Goal: Information Seeking & Learning: Check status

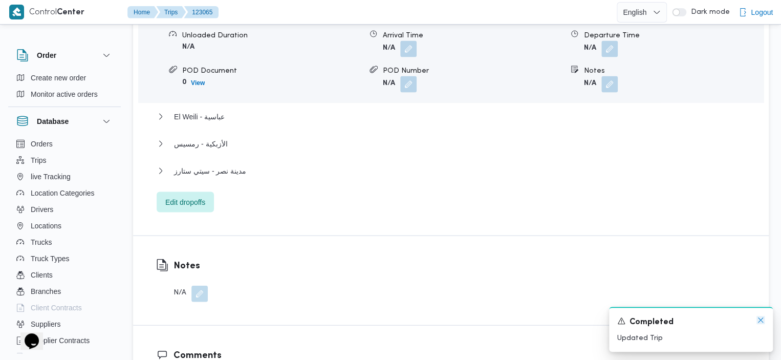
click at [757, 320] on icon "Dismiss toast" at bounding box center [760, 320] width 8 height 8
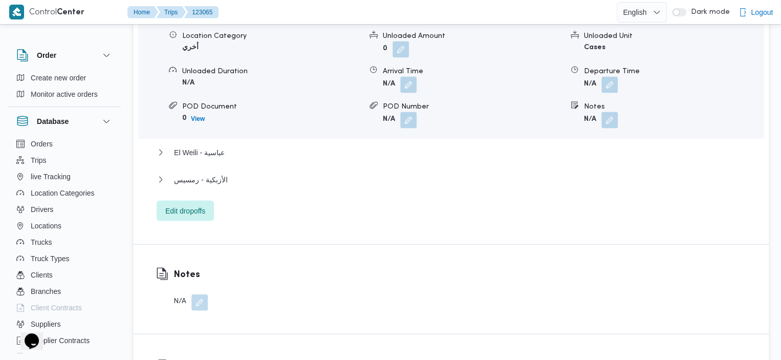
drag, startPoint x: 0, startPoint y: 0, endPoint x: 408, endPoint y: 210, distance: 458.9
click at [408, 210] on div "Dropoff Details مدينة نصر - دار الأرقم Location Category أخري Unloaded Amount 0…" at bounding box center [450, 97] width 635 height 293
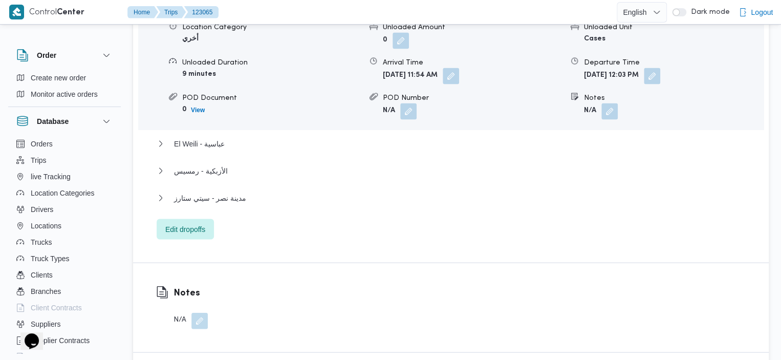
scroll to position [957, 0]
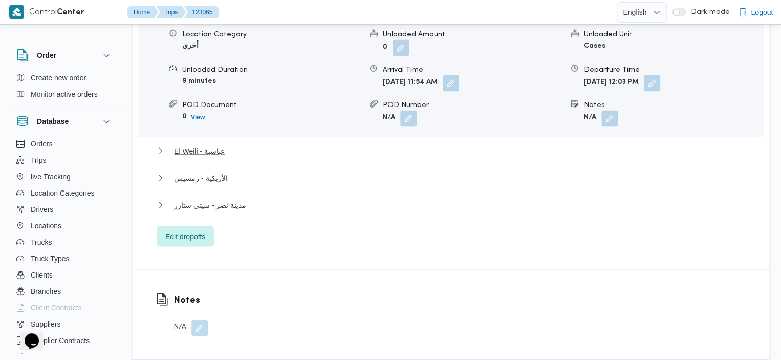
click at [203, 144] on span "El Weili - عباسية" at bounding box center [199, 150] width 51 height 12
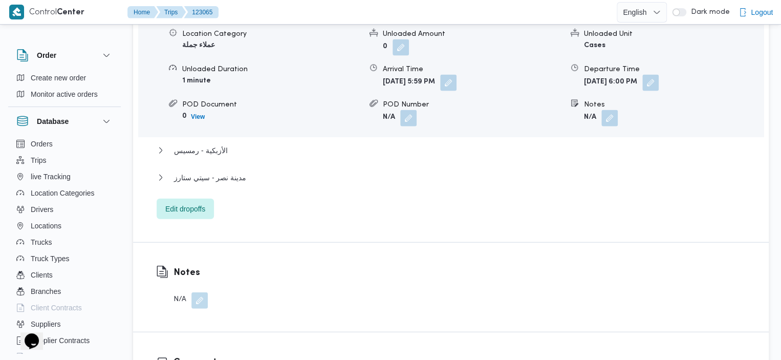
scroll to position [1089, 0]
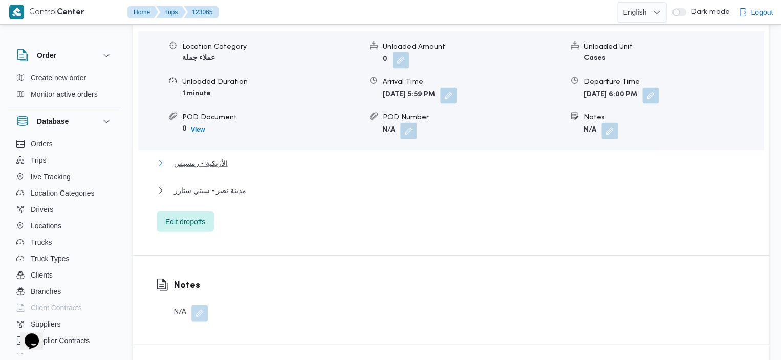
click at [219, 157] on span "الأزبكية - رمسيس" at bounding box center [200, 163] width 53 height 12
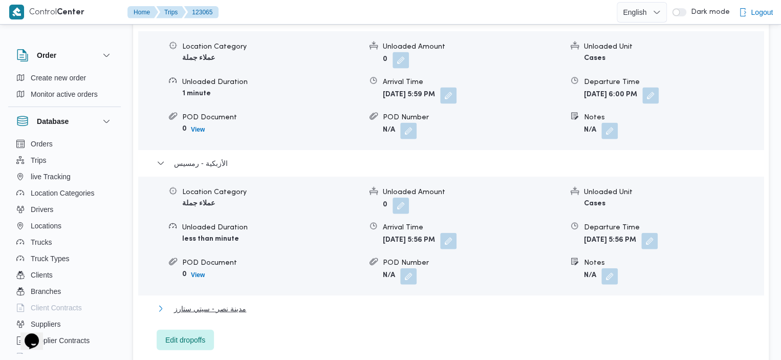
click at [211, 302] on span "مدينة نصر - سيتي ستارز" at bounding box center [210, 308] width 72 height 12
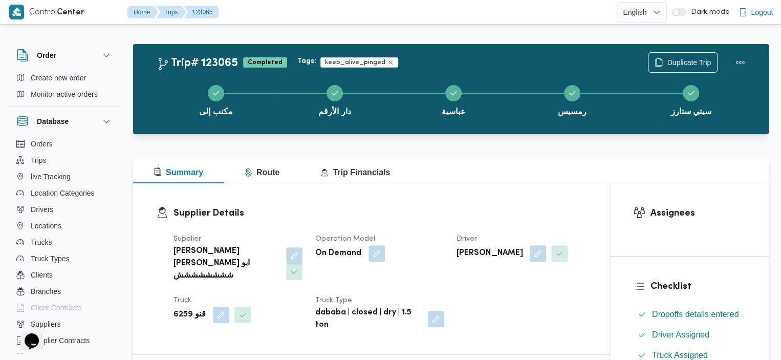
scroll to position [10, 0]
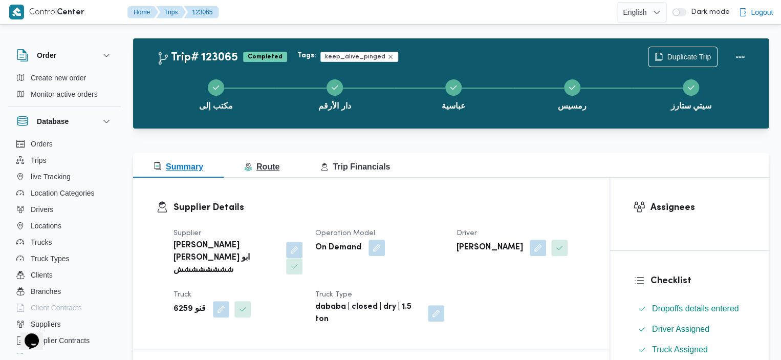
click at [258, 160] on button "Route" at bounding box center [262, 165] width 76 height 25
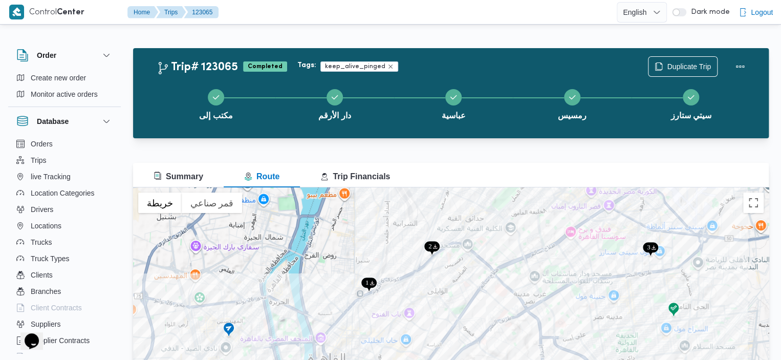
drag, startPoint x: 500, startPoint y: 293, endPoint x: 500, endPoint y: 267, distance: 26.1
click at [500, 267] on div at bounding box center [450, 315] width 635 height 256
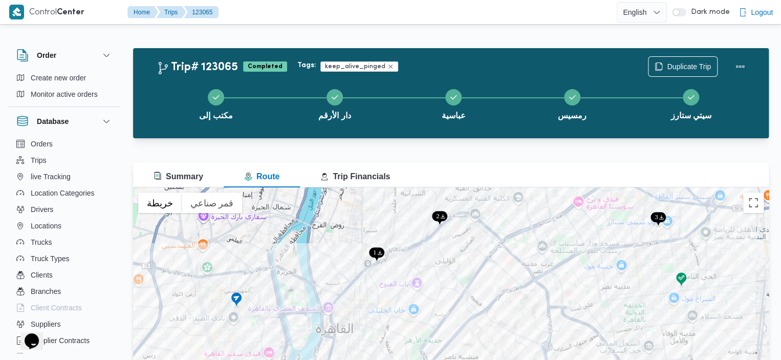
drag, startPoint x: 394, startPoint y: 316, endPoint x: 403, endPoint y: 286, distance: 31.3
click at [403, 286] on div at bounding box center [450, 315] width 635 height 256
click at [298, 33] on div "Trip# 123065 Completed Tags: keep_alive_pinged Duplicate Trip مكتب إلى دار الأر…" at bounding box center [450, 238] width 635 height 410
click at [48, 167] on button "Trips" at bounding box center [64, 160] width 104 height 16
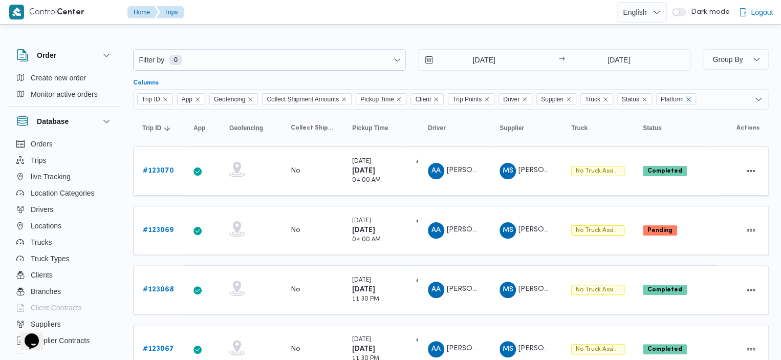
click at [691, 100] on icon "Remove Platform from selection in this group" at bounding box center [688, 99] width 6 height 6
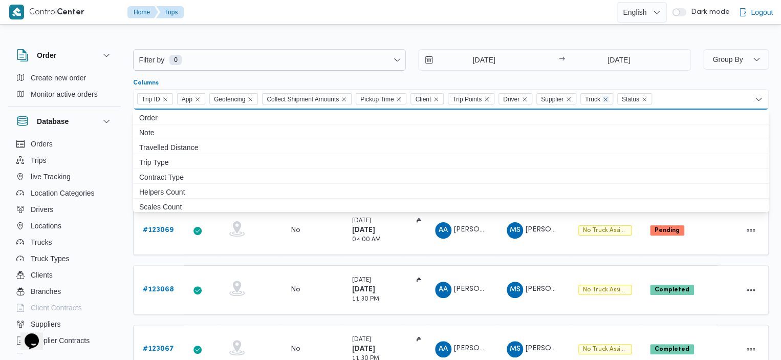
click at [608, 99] on icon "Remove Truck from selection in this group" at bounding box center [605, 99] width 6 height 6
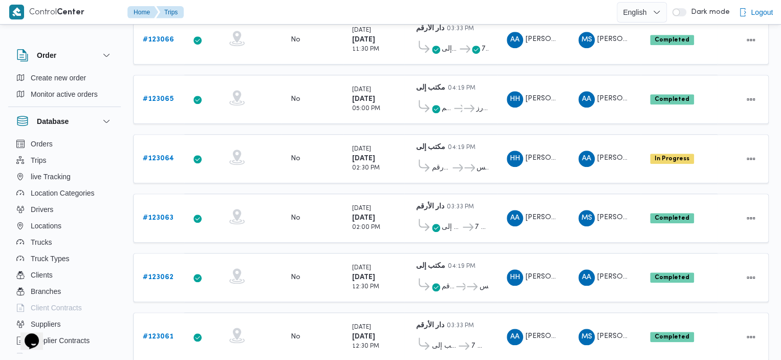
scroll to position [393, 0]
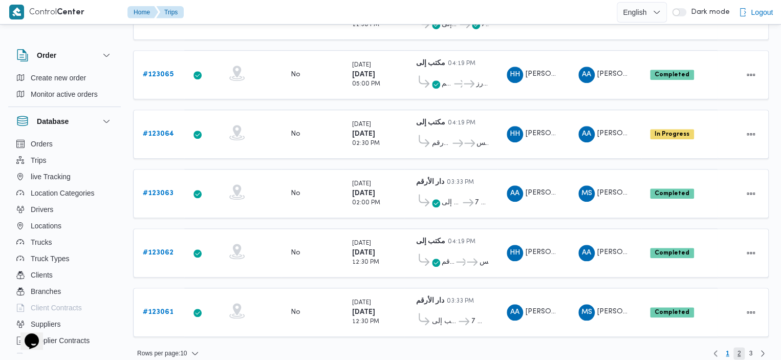
click at [742, 347] on span "2" at bounding box center [739, 353] width 12 height 12
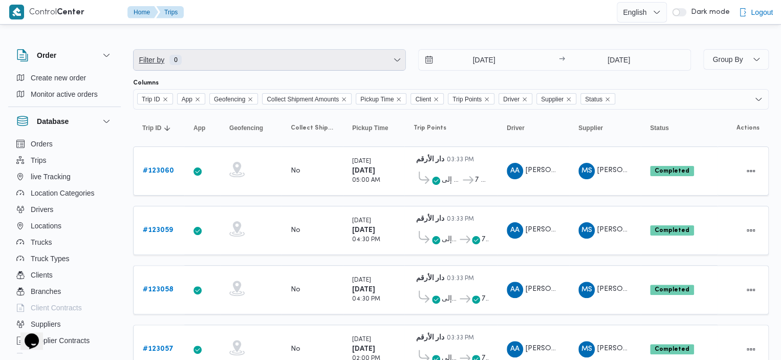
click at [294, 69] on span "Filter by 0" at bounding box center [270, 60] width 272 height 20
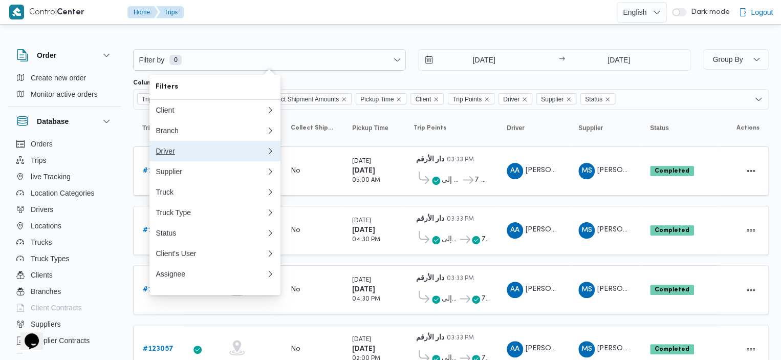
click at [269, 155] on icon "button" at bounding box center [270, 151] width 8 height 8
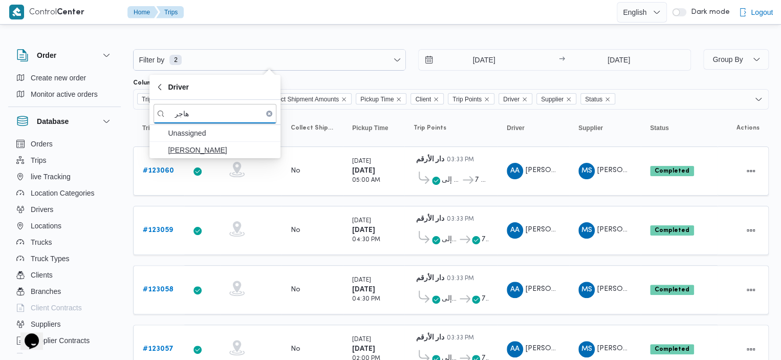
type input "هاجر"
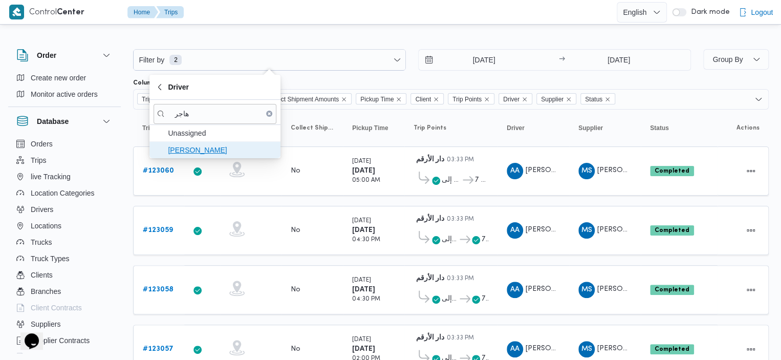
click at [221, 146] on span "[PERSON_NAME]" at bounding box center [221, 150] width 106 height 12
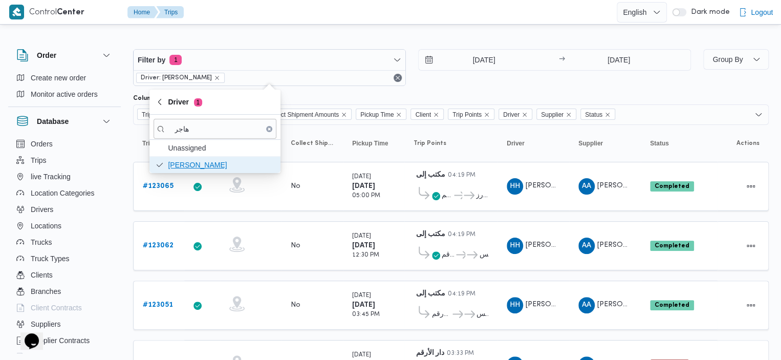
click at [229, 167] on span "[PERSON_NAME]" at bounding box center [221, 165] width 106 height 12
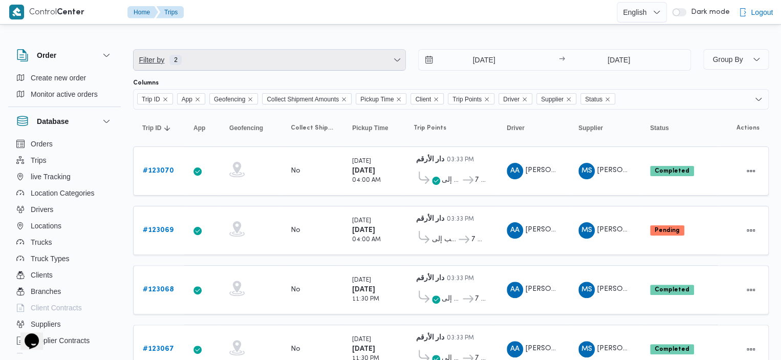
click at [330, 65] on span "Filter by 2" at bounding box center [270, 60] width 272 height 20
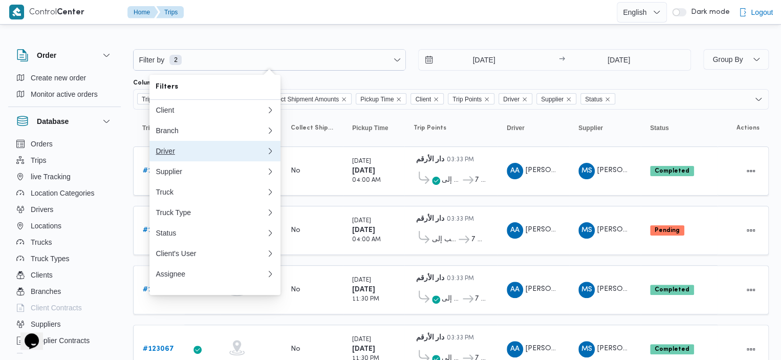
click at [232, 154] on div "Driver" at bounding box center [209, 151] width 106 height 8
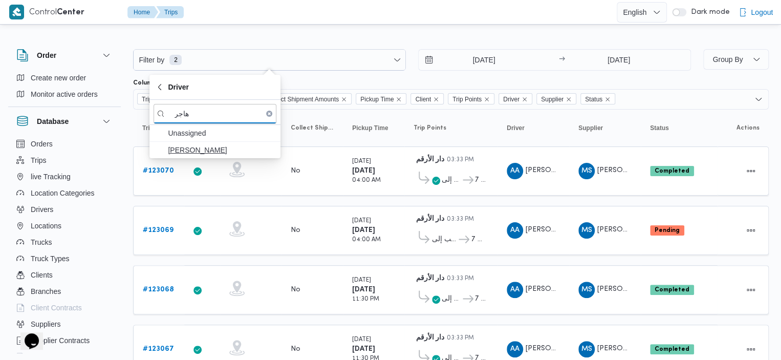
type input "هاجر"
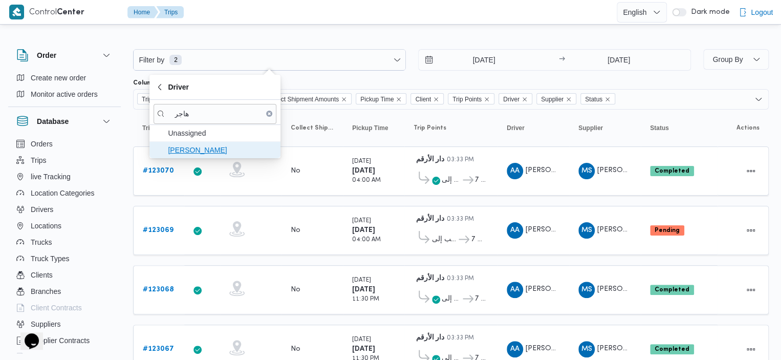
click at [192, 149] on span "[PERSON_NAME]" at bounding box center [221, 150] width 106 height 12
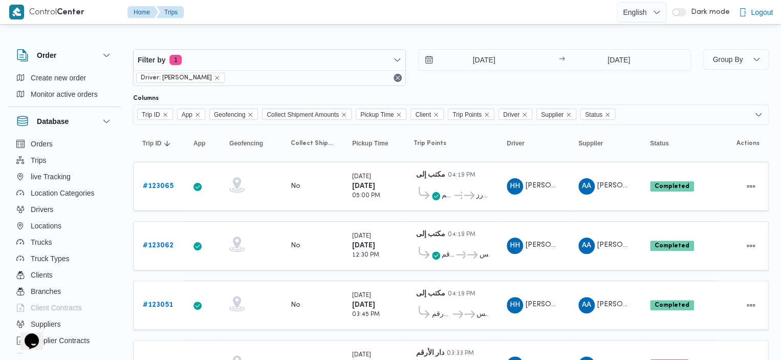
click at [327, 31] on div "Filter by 1 Driver: هاجر هشام خضر 15/9/2025 → 22/9/2025 Group By Columns Trip I…" at bounding box center [384, 255] width 781 height 457
click at [775, 69] on div "Order Create new order Monitor active orders Database Orders Trips live Trackin…" at bounding box center [390, 255] width 781 height 445
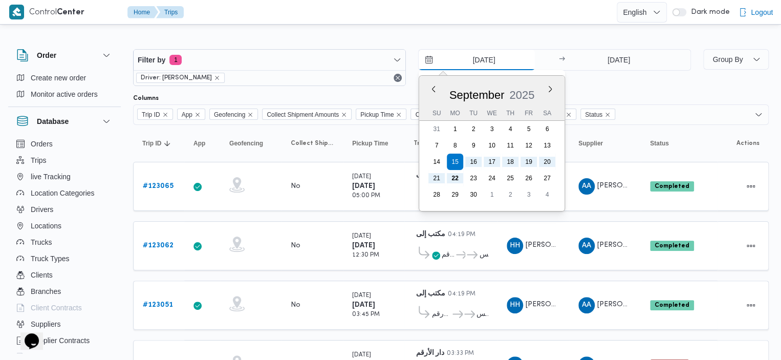
click at [431, 58] on input "15/9/2025" at bounding box center [476, 60] width 116 height 20
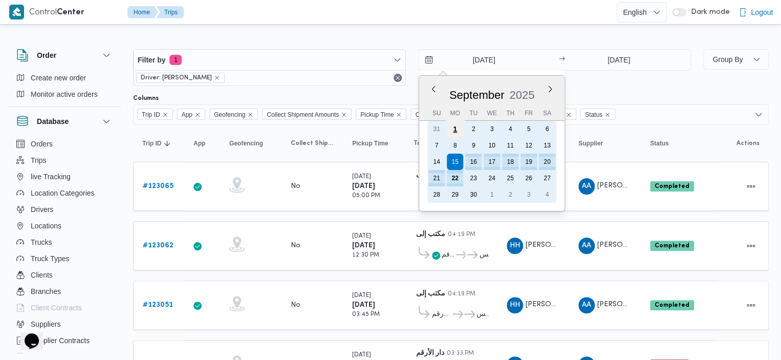
click at [458, 126] on div "1" at bounding box center [454, 128] width 19 height 19
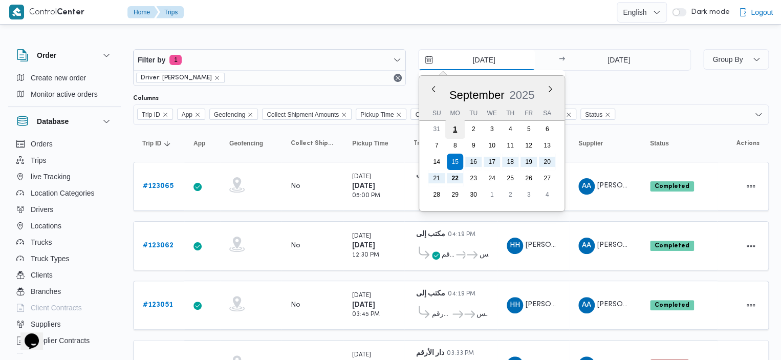
type input "1/9/2025"
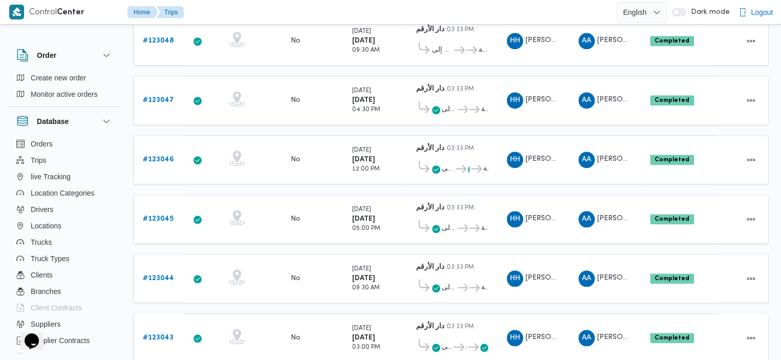
scroll to position [407, 0]
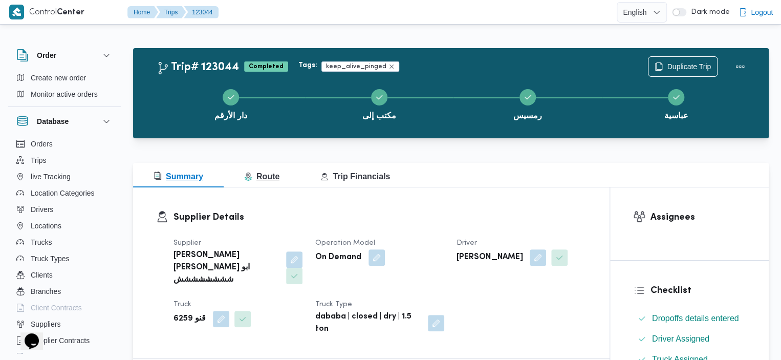
click at [281, 171] on button "Route" at bounding box center [262, 175] width 76 height 25
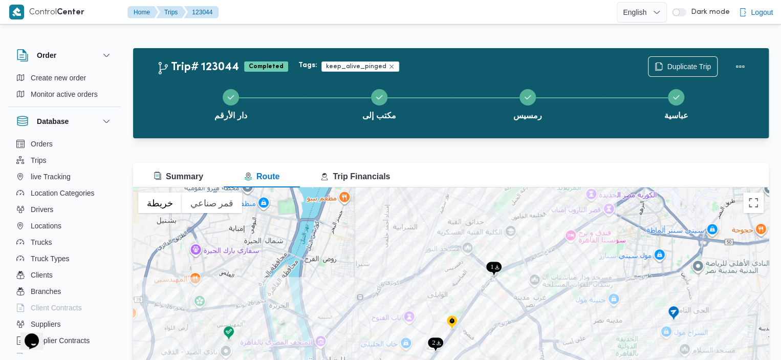
click at [465, 33] on div "Trip# 123044 Completed Tags: keep_alive_pinged Duplicate Trip دار الأرقم مكتب إ…" at bounding box center [450, 238] width 635 height 410
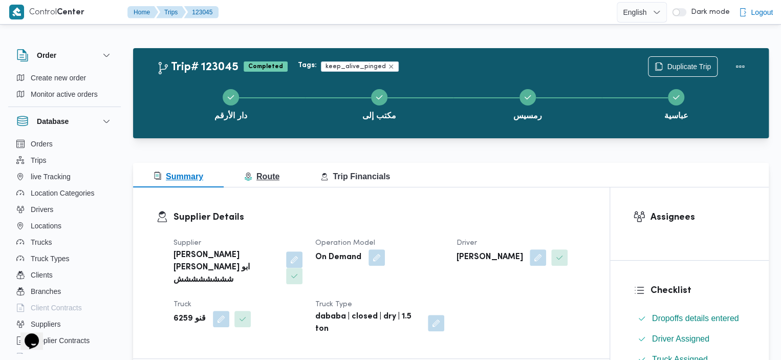
click at [286, 173] on button "Route" at bounding box center [262, 175] width 76 height 25
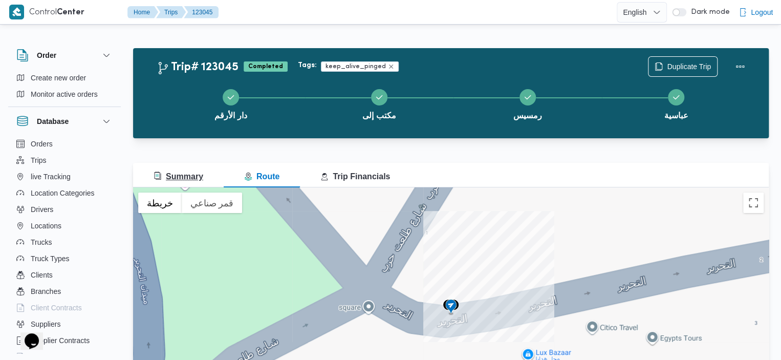
click at [177, 180] on span "Summary" at bounding box center [178, 176] width 50 height 9
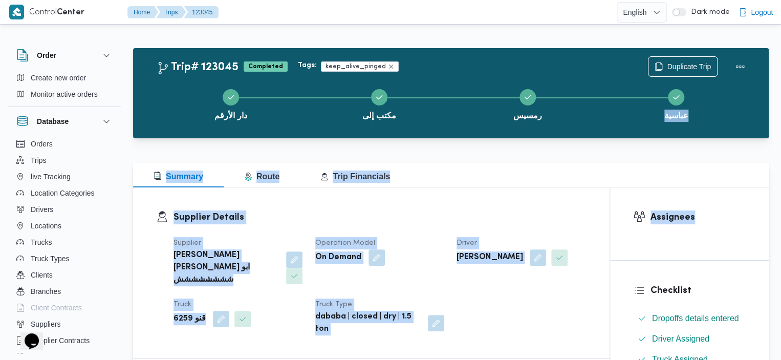
drag, startPoint x: 778, startPoint y: 69, endPoint x: 785, endPoint y: 220, distance: 151.6
click at [781, 220] on html "Control Center Home Trips 123045 English عربي Dark mode Logout Order Create new…" at bounding box center [390, 180] width 781 height 360
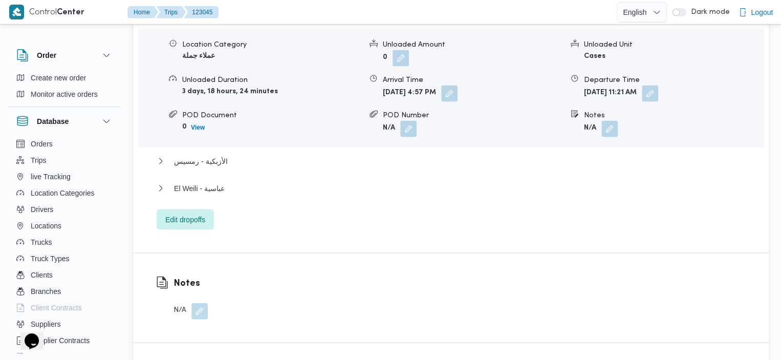
scroll to position [942, 0]
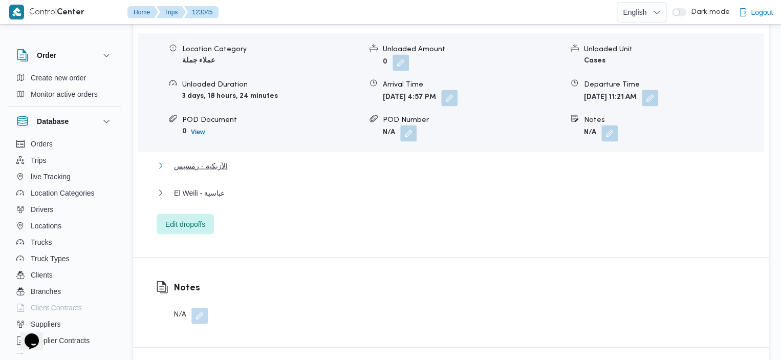
click at [198, 159] on span "الأزبكية - رمسيس" at bounding box center [200, 165] width 53 height 12
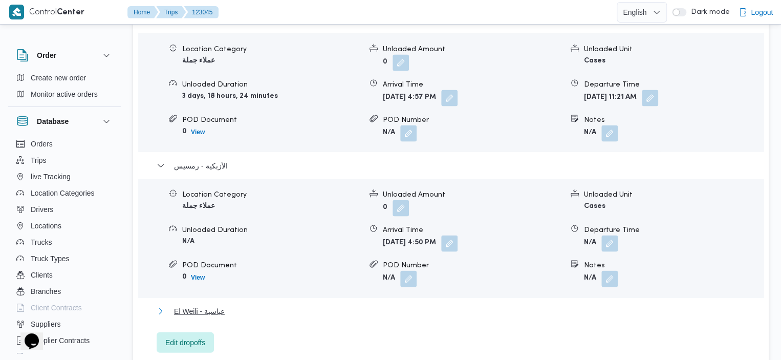
click at [193, 304] on span "El Weili - عباسية" at bounding box center [199, 310] width 51 height 12
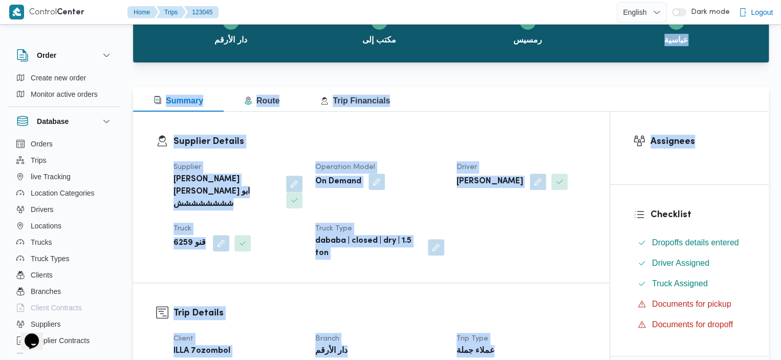
scroll to position [0, 0]
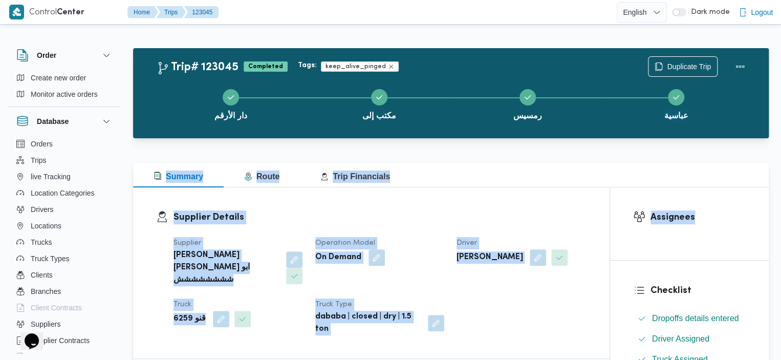
click at [279, 159] on div at bounding box center [450, 156] width 635 height 12
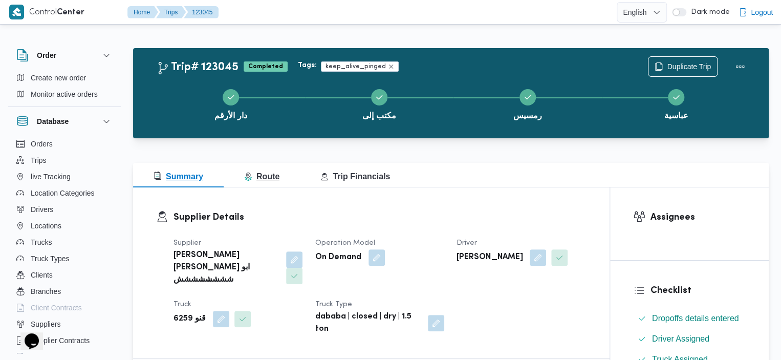
click at [278, 171] on button "Route" at bounding box center [262, 175] width 76 height 25
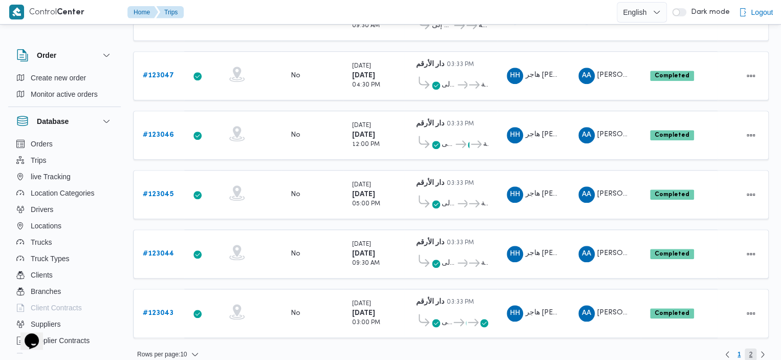
click at [749, 348] on span "2" at bounding box center [750, 354] width 4 height 12
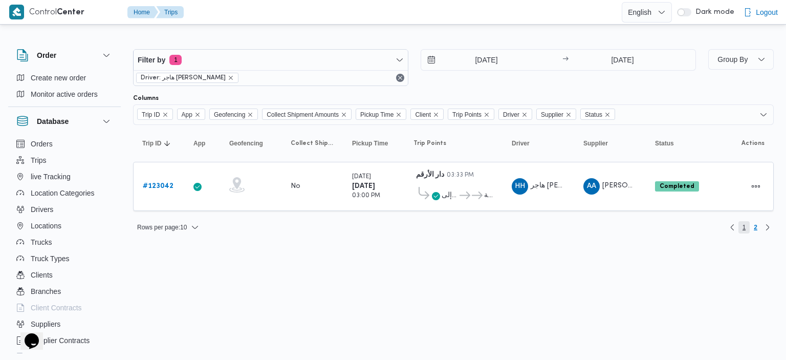
click at [745, 227] on span "1" at bounding box center [744, 227] width 12 height 12
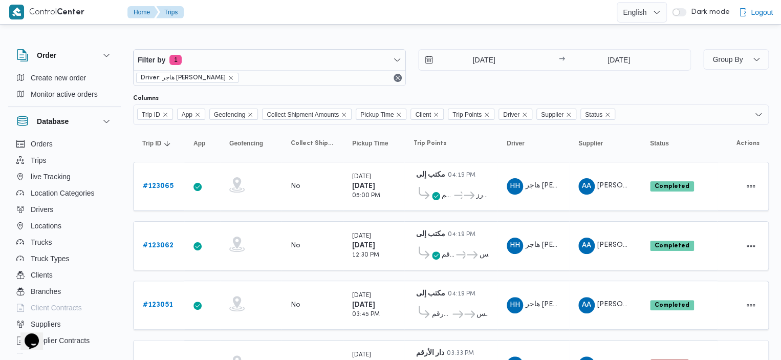
click at [272, 81] on div "Driver: هاجر هشام خضر" at bounding box center [270, 77] width 272 height 15
click at [271, 78] on div "Driver: هاجر هشام خضر" at bounding box center [270, 77] width 272 height 15
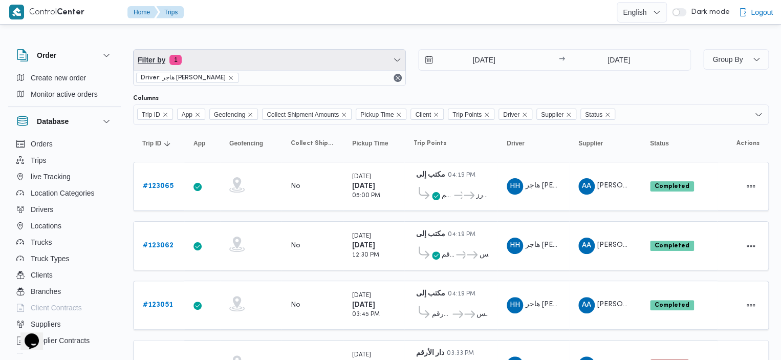
click at [274, 61] on span "Filter by 1" at bounding box center [270, 60] width 272 height 20
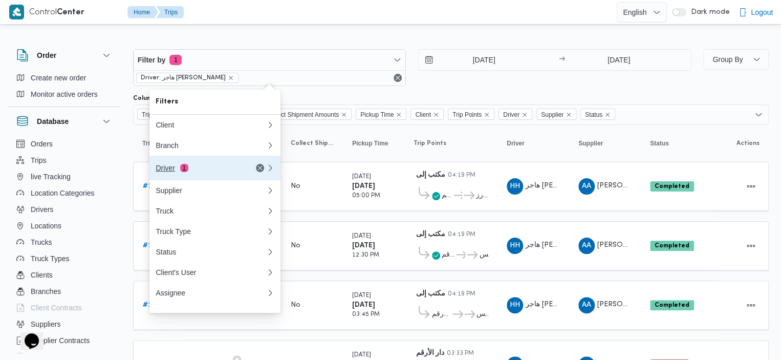
click at [240, 169] on div "Driver 1" at bounding box center [199, 168] width 86 height 8
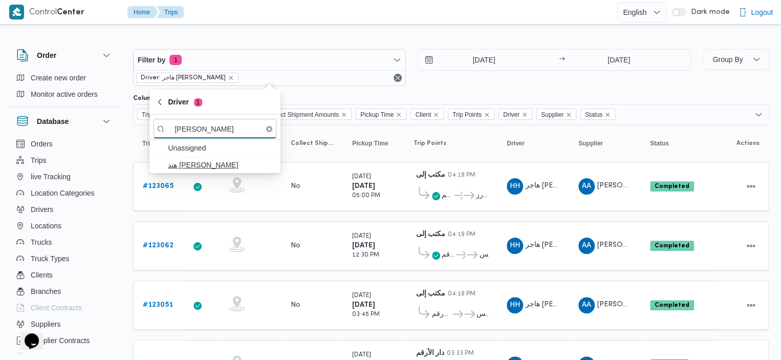
type input "هند هشام"
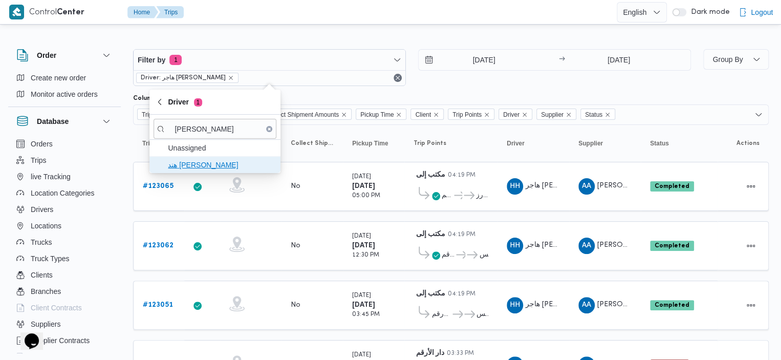
click at [195, 164] on span "هند هشام خضر" at bounding box center [221, 165] width 106 height 12
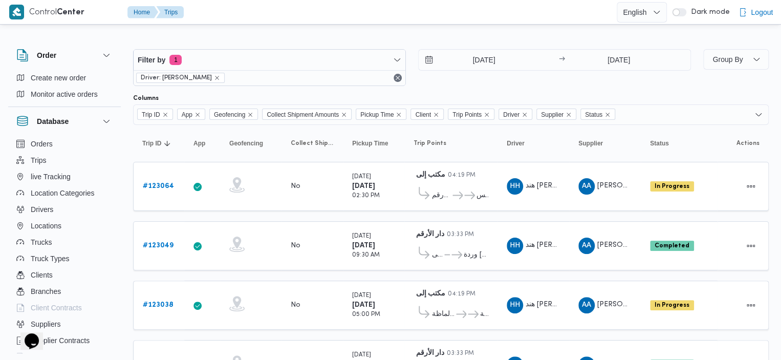
click at [340, 30] on div "Filter by 1 Driver: هند هشام خضر 1/9/2025 → 22/9/2025 Group By Columns Trip ID …" at bounding box center [384, 225] width 781 height 397
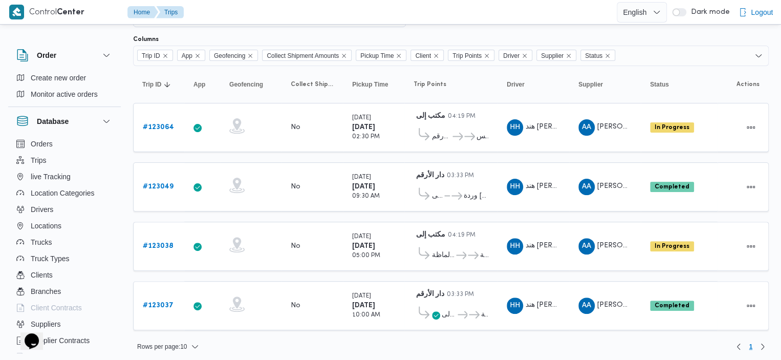
click at [451, 334] on div "Rows per page : 10 1" at bounding box center [451, 346] width 648 height 25
click at [452, 313] on span "مكتب إلى" at bounding box center [448, 314] width 14 height 12
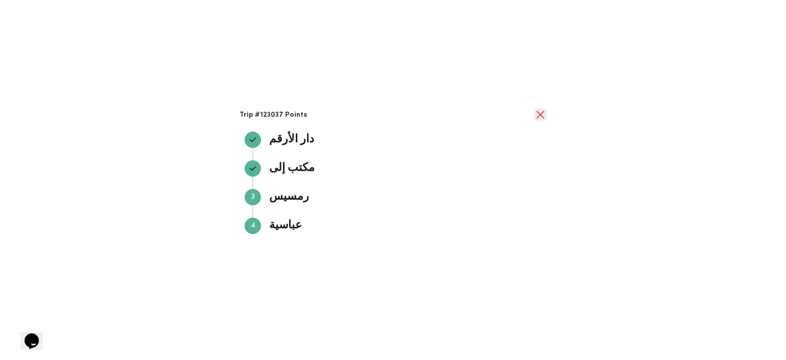
click at [536, 110] on button "close" at bounding box center [540, 114] width 12 height 12
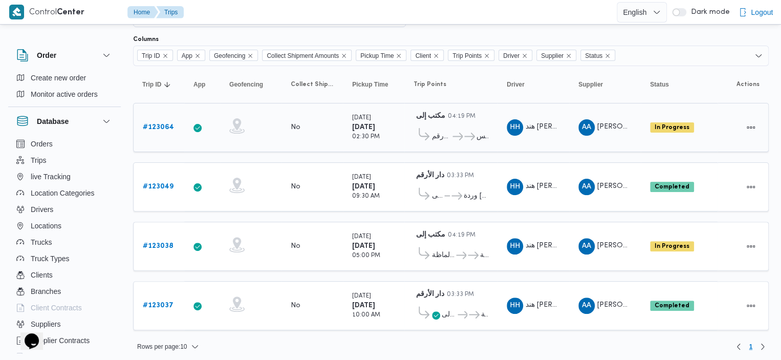
click at [151, 124] on b "# 123064" at bounding box center [158, 127] width 31 height 7
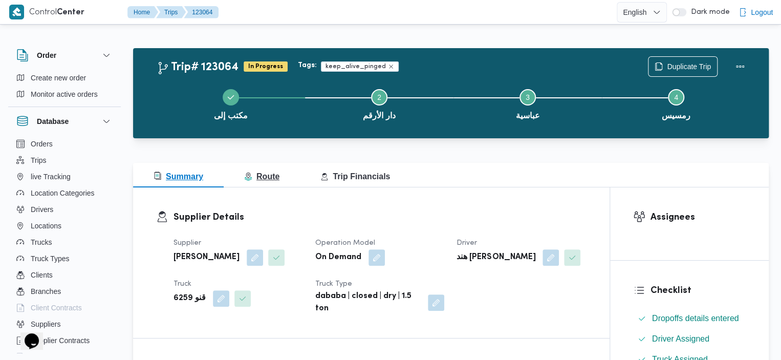
click at [275, 184] on button "Route" at bounding box center [262, 175] width 76 height 25
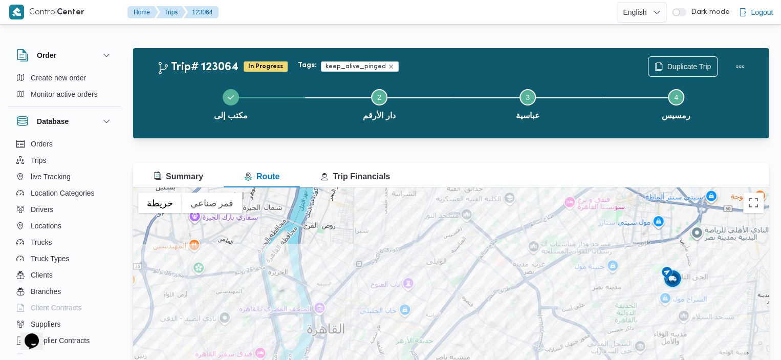
drag, startPoint x: 529, startPoint y: 330, endPoint x: 527, endPoint y: 290, distance: 40.5
click at [527, 290] on div at bounding box center [450, 315] width 635 height 256
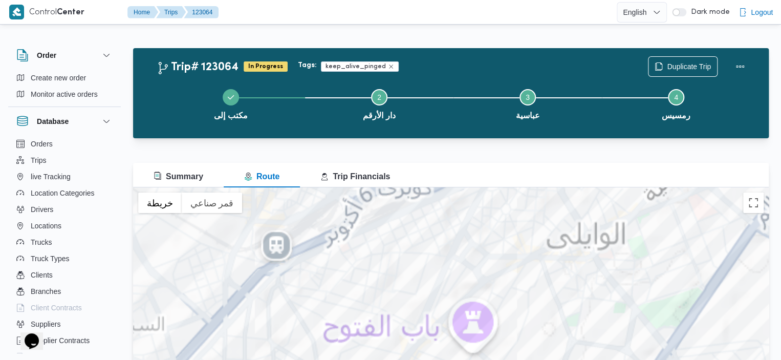
drag, startPoint x: 492, startPoint y: 256, endPoint x: 385, endPoint y: 276, distance: 108.8
click at [386, 281] on div at bounding box center [450, 315] width 635 height 256
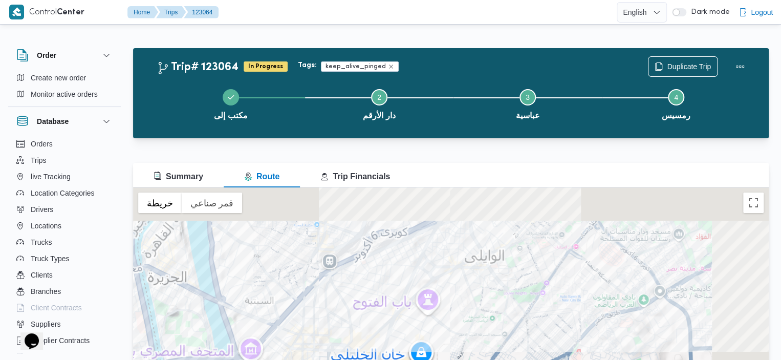
drag, startPoint x: 562, startPoint y: 277, endPoint x: 482, endPoint y: 280, distance: 79.9
click at [482, 281] on div at bounding box center [450, 315] width 635 height 256
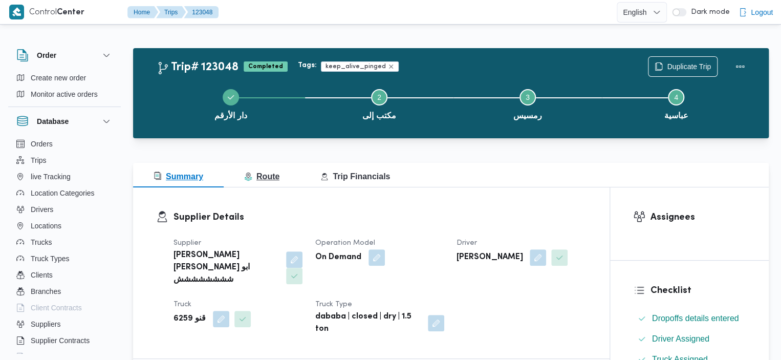
click at [257, 173] on span "Route" at bounding box center [261, 176] width 35 height 9
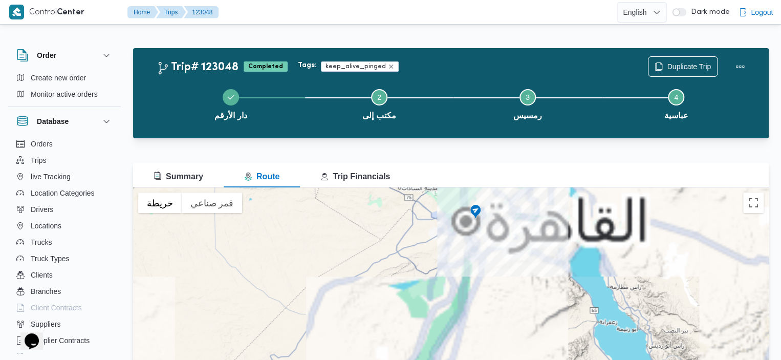
drag, startPoint x: 480, startPoint y: 214, endPoint x: 474, endPoint y: 249, distance: 35.2
click at [474, 220] on img at bounding box center [475, 212] width 16 height 17
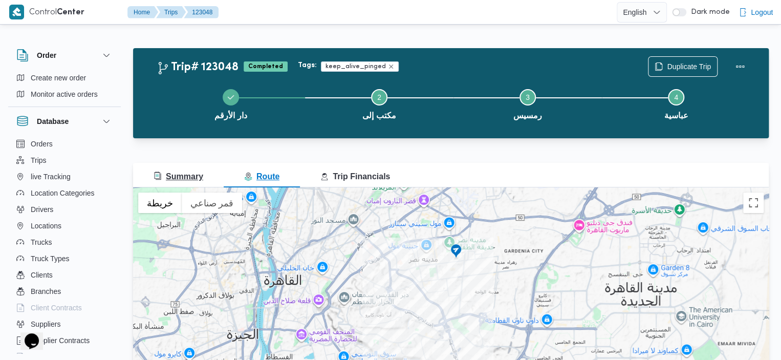
click at [189, 172] on span "Summary" at bounding box center [178, 176] width 50 height 9
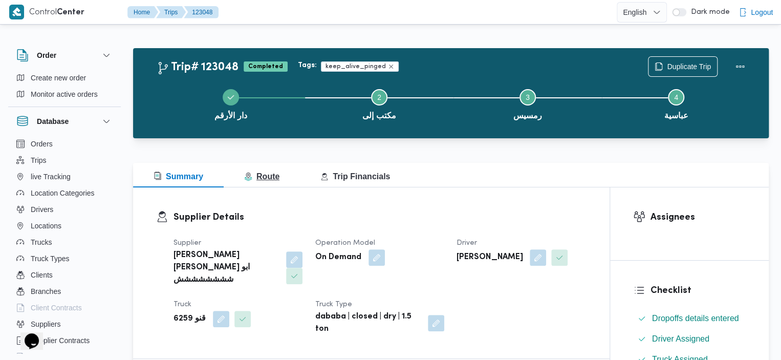
click at [271, 172] on span "Route" at bounding box center [261, 176] width 35 height 9
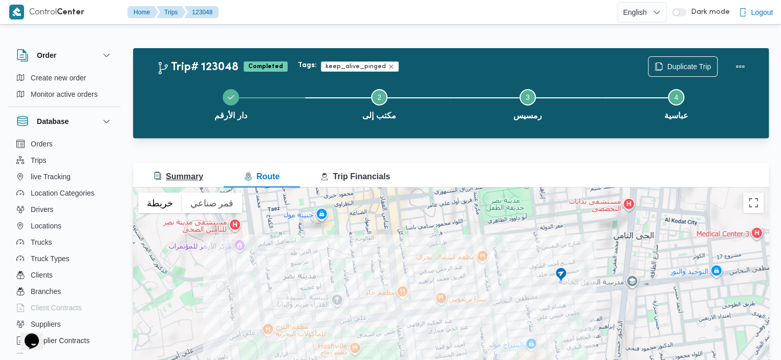
click at [167, 172] on span "Summary" at bounding box center [178, 176] width 50 height 9
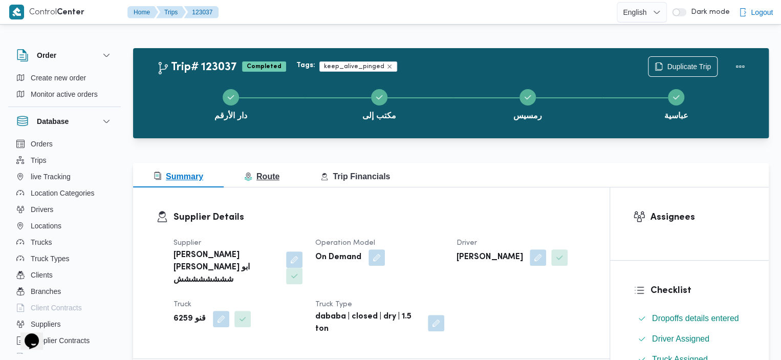
click at [276, 164] on button "Route" at bounding box center [262, 175] width 76 height 25
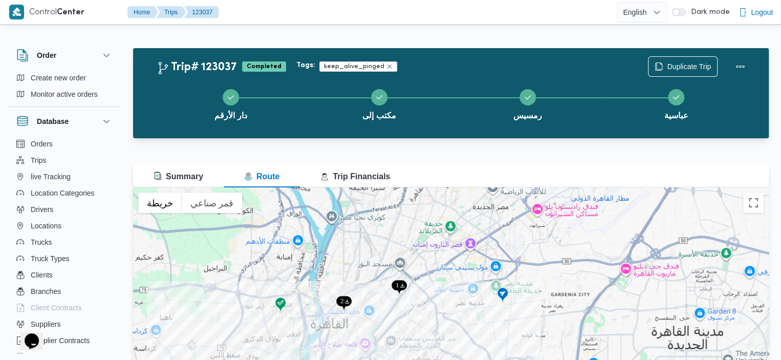
click at [507, 40] on div "Trip# 123037 Completed Tags: keep_alive_pinged Duplicate Trip دار الأرقم مكتب إ…" at bounding box center [450, 238] width 635 height 410
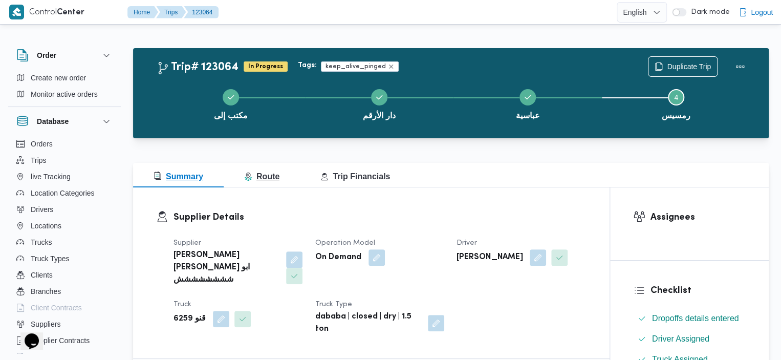
click at [264, 174] on span "Route" at bounding box center [261, 176] width 35 height 9
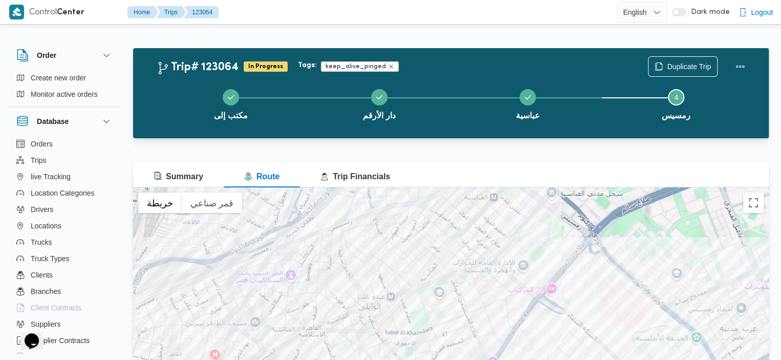
drag, startPoint x: 542, startPoint y: 312, endPoint x: 497, endPoint y: 358, distance: 64.7
click at [497, 358] on div at bounding box center [450, 315] width 635 height 256
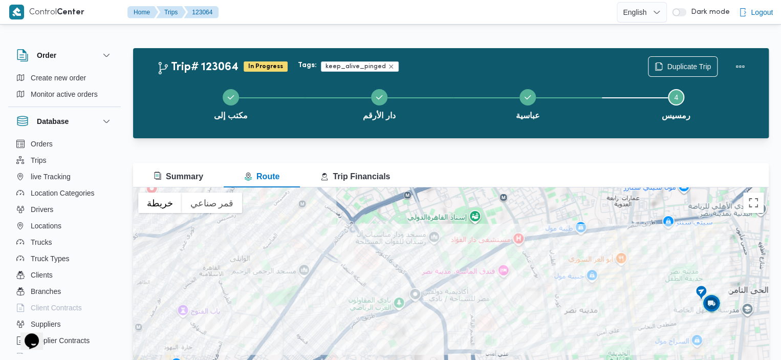
drag, startPoint x: 512, startPoint y: 251, endPoint x: 312, endPoint y: 229, distance: 200.7
click at [312, 229] on div at bounding box center [450, 315] width 635 height 256
